Goal: Task Accomplishment & Management: Use online tool/utility

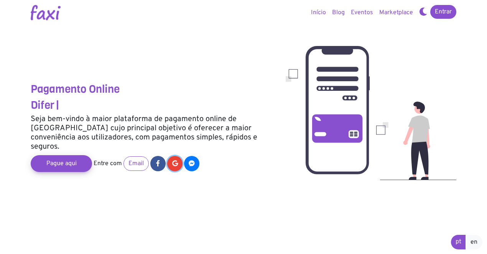
click at [175, 160] on icon at bounding box center [175, 163] width 6 height 6
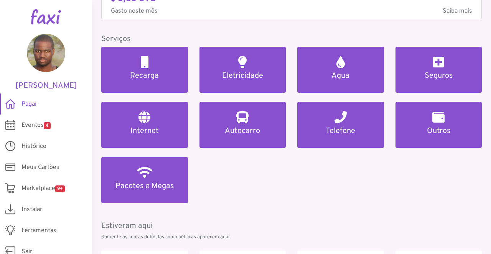
scroll to position [56, 0]
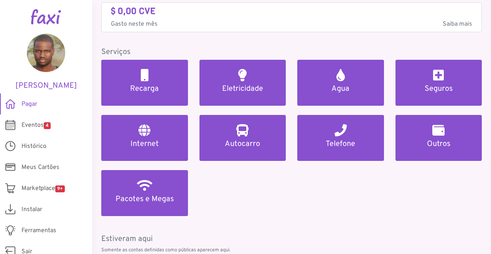
click at [31, 124] on span "Eventos 4" at bounding box center [35, 125] width 29 height 9
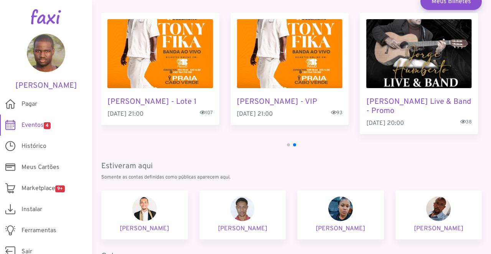
click at [33, 170] on span "Meus Cartões" at bounding box center [40, 167] width 38 height 9
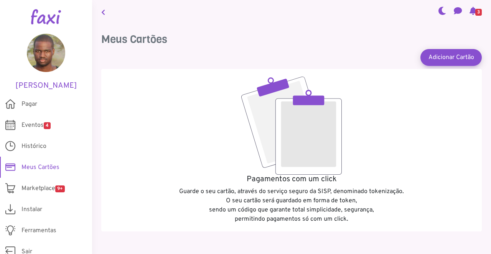
click at [35, 156] on link "Histórico" at bounding box center [46, 146] width 92 height 21
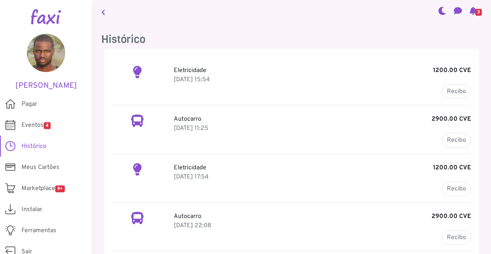
click at [29, 105] on span "Pagar" at bounding box center [29, 104] width 16 height 9
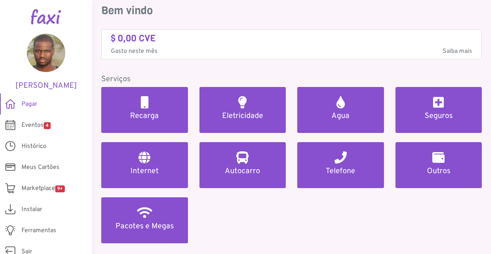
scroll to position [37, 0]
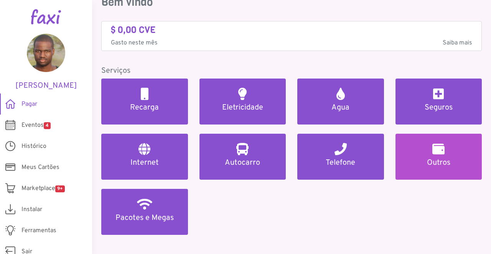
click at [451, 159] on h5 "Outros" at bounding box center [439, 162] width 68 height 9
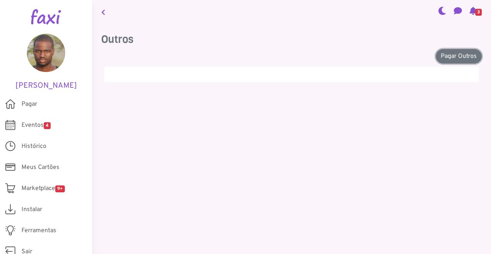
click at [460, 60] on link "Pagar Outros" at bounding box center [459, 56] width 46 height 15
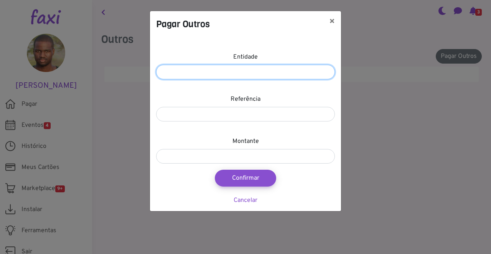
click at [309, 69] on input "number" at bounding box center [245, 72] width 179 height 15
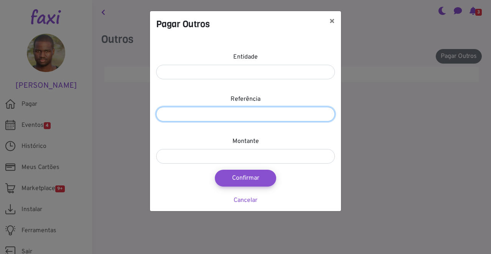
click at [301, 108] on input "number" at bounding box center [245, 114] width 179 height 15
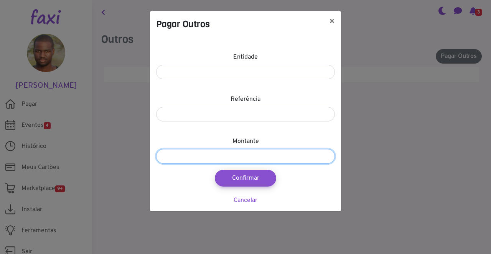
click at [300, 158] on input "number" at bounding box center [245, 156] width 179 height 15
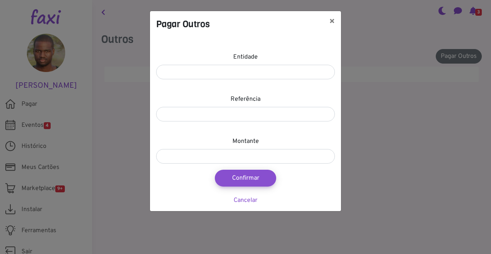
click at [251, 204] on link "Cancelar" at bounding box center [246, 201] width 24 height 8
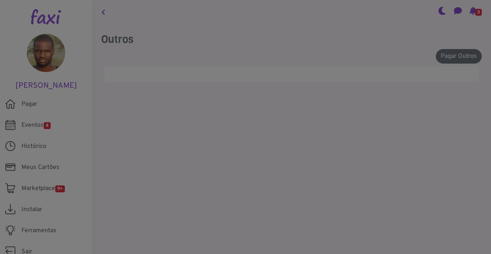
click at [251, 206] on div at bounding box center [245, 127] width 491 height 254
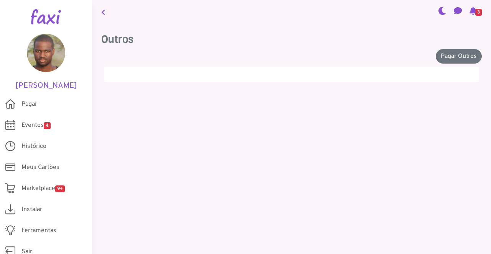
click at [103, 12] on icon at bounding box center [103, 12] width 4 height 6
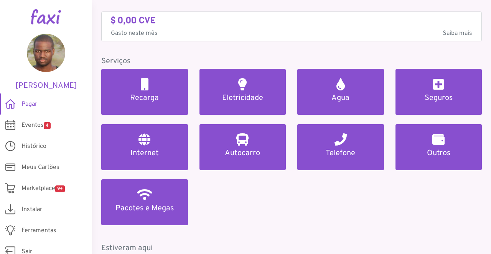
scroll to position [48, 0]
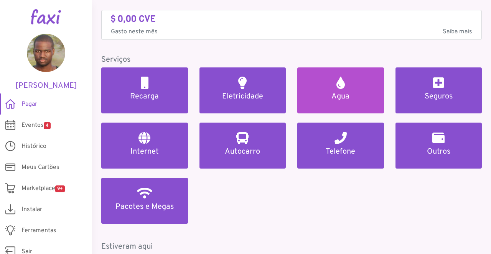
click at [355, 95] on h5 "Agua" at bounding box center [341, 96] width 68 height 9
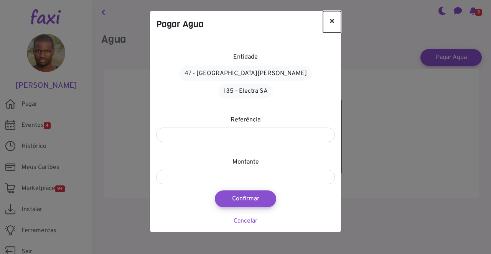
click at [336, 22] on button "×" at bounding box center [332, 21] width 18 height 21
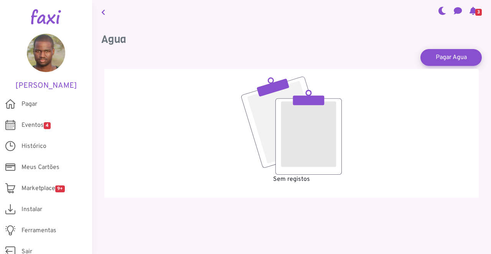
click at [105, 12] on link at bounding box center [103, 12] width 10 height 18
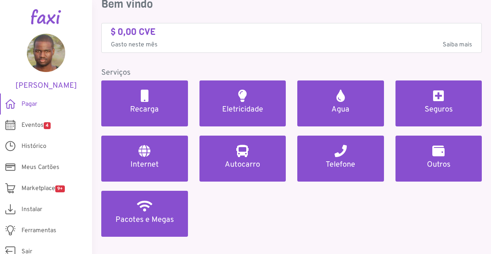
scroll to position [39, 0]
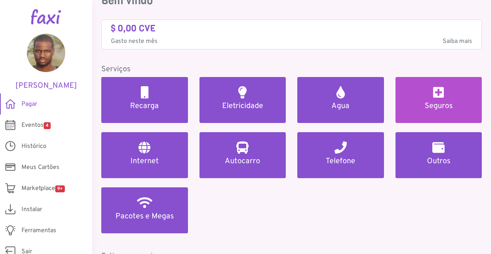
click at [436, 104] on h5 "Seguros" at bounding box center [439, 106] width 68 height 9
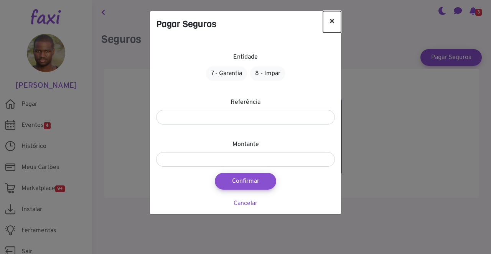
click at [340, 23] on button "×" at bounding box center [332, 21] width 18 height 21
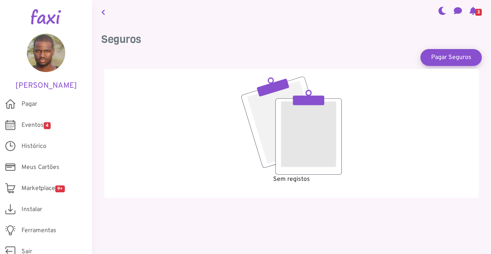
click at [105, 13] on icon at bounding box center [103, 12] width 4 height 6
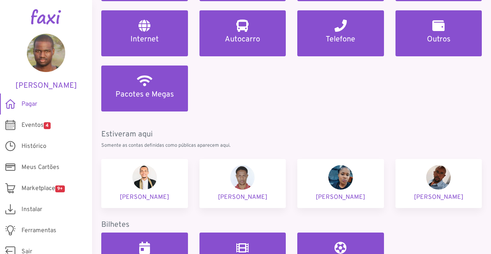
scroll to position [165, 0]
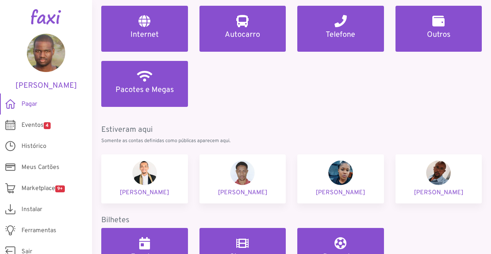
click at [348, 175] on img at bounding box center [340, 173] width 25 height 25
click at [343, 193] on p "Jandira Jorgeane" at bounding box center [340, 192] width 74 height 9
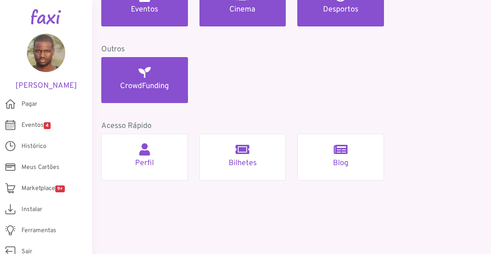
click at [25, 124] on span "Eventos 4" at bounding box center [35, 125] width 29 height 9
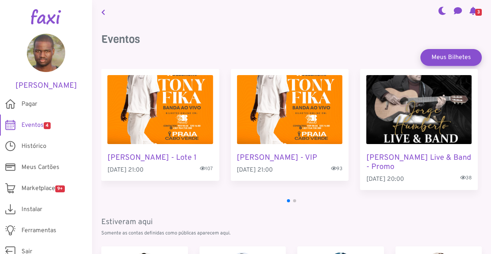
click at [20, 105] on link "Pagar" at bounding box center [46, 104] width 92 height 21
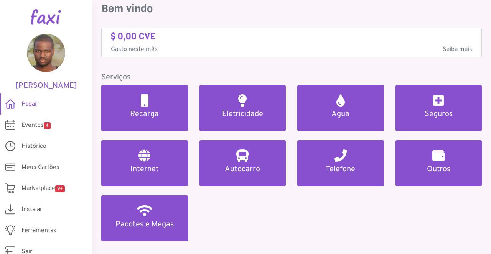
scroll to position [33, 0]
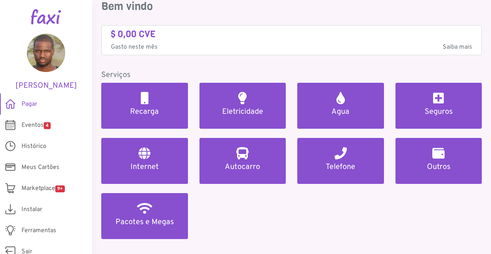
click at [358, 164] on h5 "Telefone" at bounding box center [341, 167] width 68 height 9
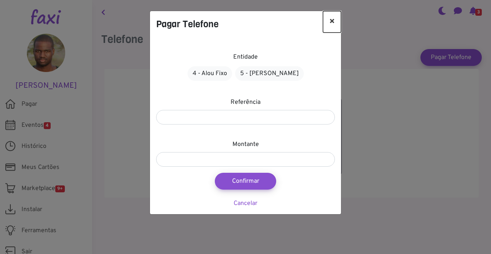
click at [340, 20] on button "×" at bounding box center [332, 21] width 18 height 21
